Goal: Task Accomplishment & Management: Manage account settings

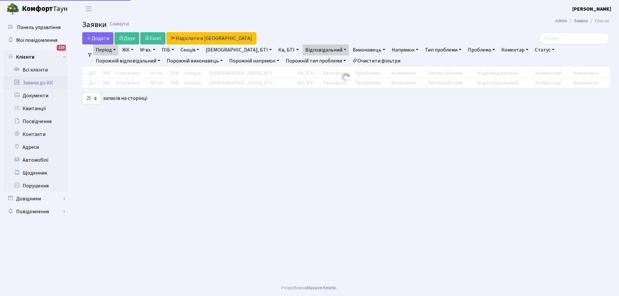
select select "25"
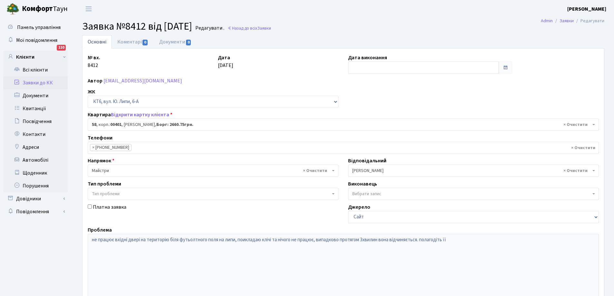
select select "17150"
click at [135, 43] on link "Коментарі 0" at bounding box center [133, 41] width 42 height 13
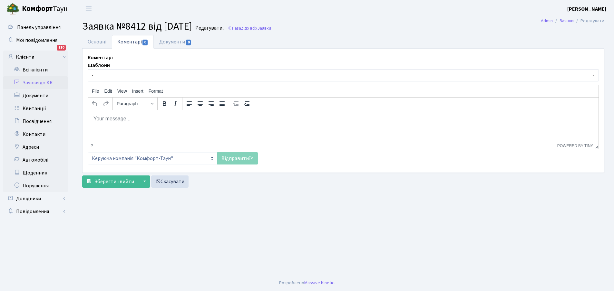
click at [599, 79] on div "Коментарі Шаблони - Відмова Борги Заявку прийнято в роботу Передано до "Майстер…" at bounding box center [343, 109] width 521 height 111
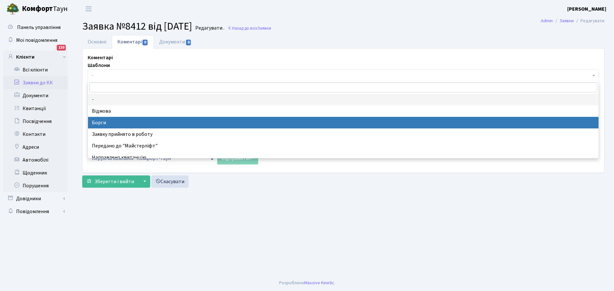
select select "3"
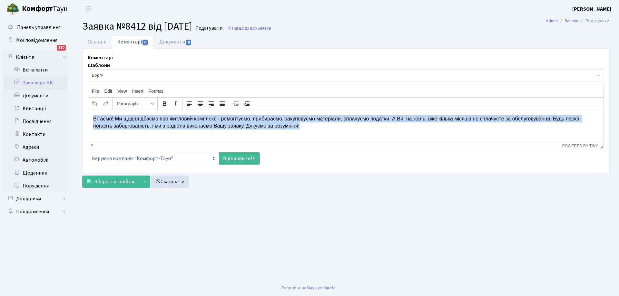
drag, startPoint x: 93, startPoint y: 118, endPoint x: 290, endPoint y: 139, distance: 198.0
click at [290, 135] on html "Вітаємо! Ми щодня дбаємо про житловий комплекс - ремонтуємо, прибираємо, закупо…" at bounding box center [345, 122] width 515 height 25
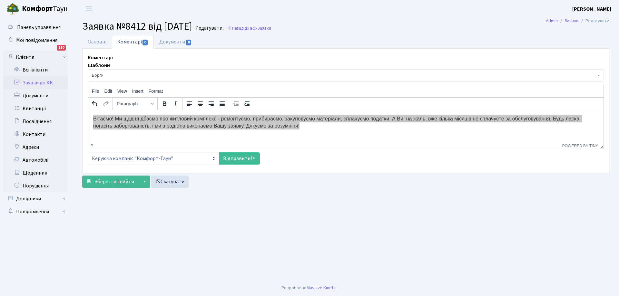
click at [33, 81] on link "Заявки до КК" at bounding box center [35, 82] width 64 height 13
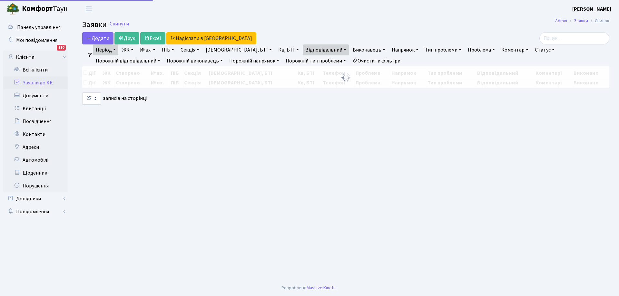
select select "25"
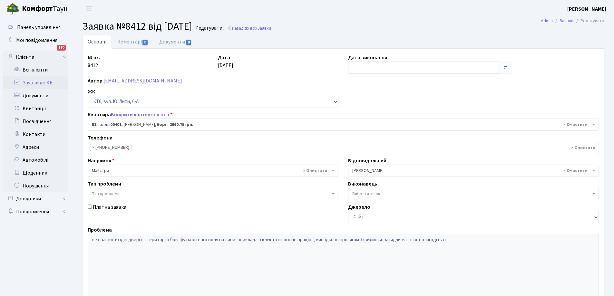
select select "17150"
click at [125, 41] on link "Коментарі 0" at bounding box center [133, 41] width 42 height 13
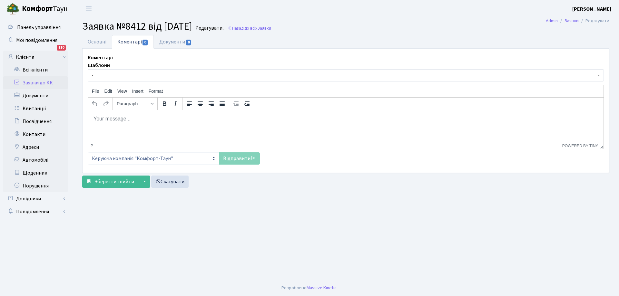
click at [109, 119] on body "Rich Text Area. Press ALT-0 for help." at bounding box center [345, 118] width 505 height 7
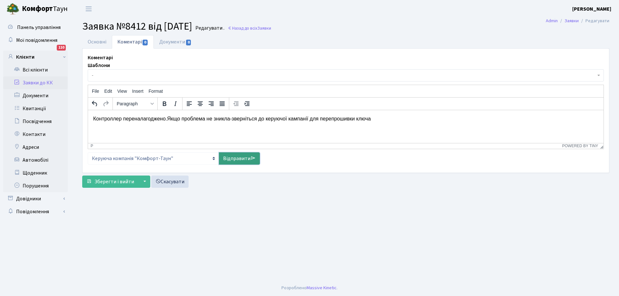
click at [236, 160] on link "Відправити" at bounding box center [239, 158] width 41 height 12
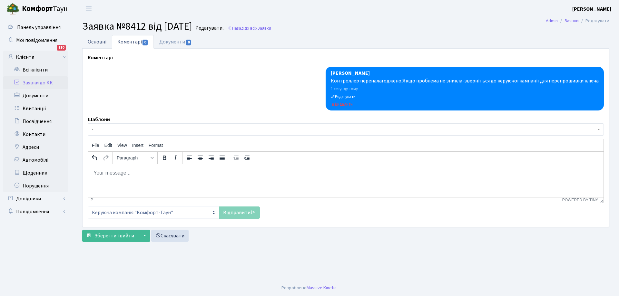
drag, startPoint x: 96, startPoint y: 41, endPoint x: 94, endPoint y: 44, distance: 3.4
click at [95, 42] on link "Основні" at bounding box center [97, 41] width 30 height 13
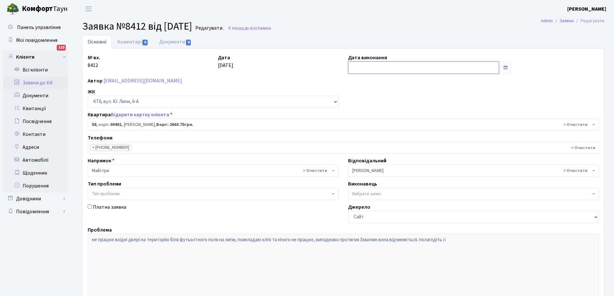
click at [403, 67] on input "text" at bounding box center [423, 68] width 151 height 12
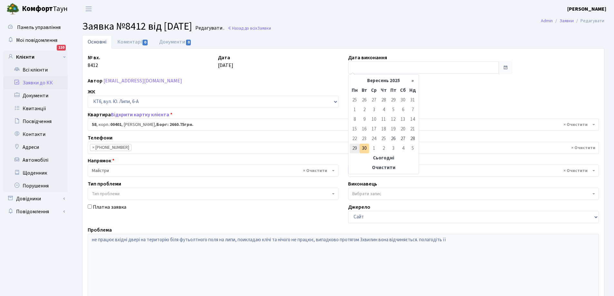
click at [357, 147] on td "29" at bounding box center [355, 149] width 10 height 10
type input "[DATE]"
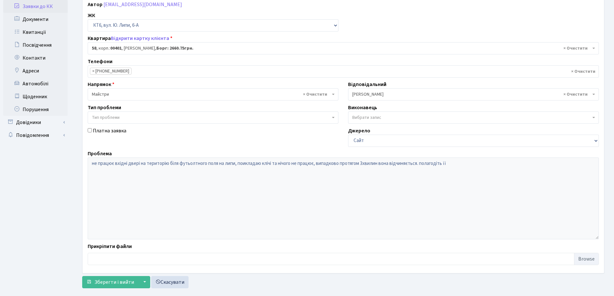
scroll to position [88, 0]
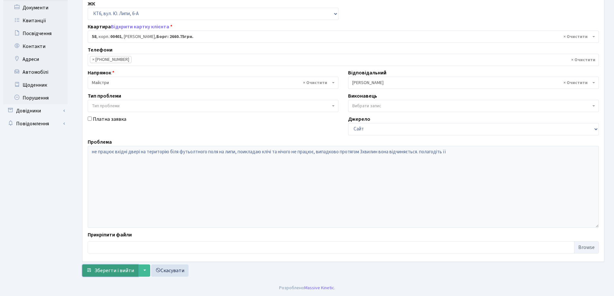
click at [118, 272] on span "Зберегти і вийти" at bounding box center [114, 270] width 40 height 7
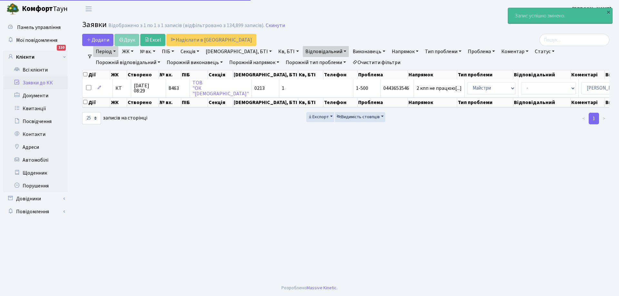
select select "25"
